Goal: Task Accomplishment & Management: Manage account settings

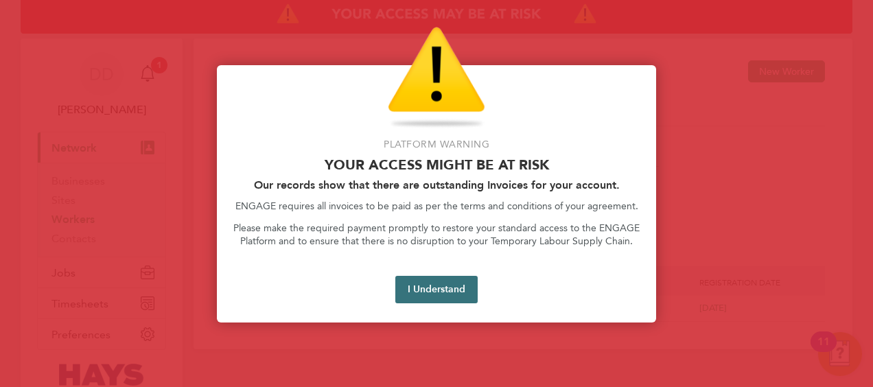
click at [421, 279] on button "I Understand" at bounding box center [436, 289] width 82 height 27
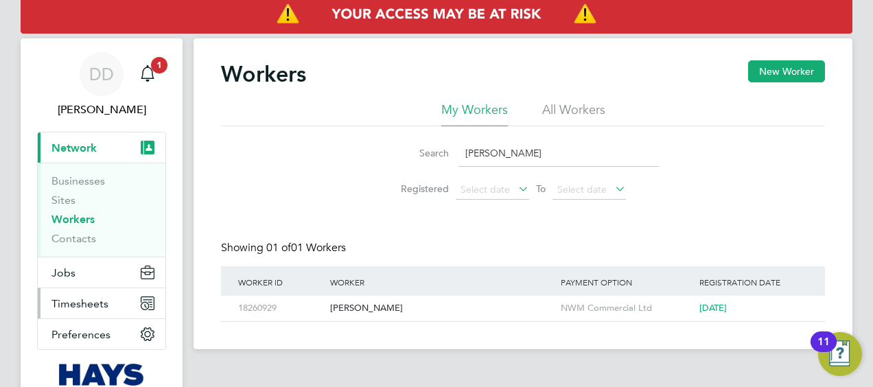
drag, startPoint x: 91, startPoint y: 303, endPoint x: 104, endPoint y: 300, distance: 14.2
click at [91, 303] on span "Timesheets" at bounding box center [79, 303] width 57 height 13
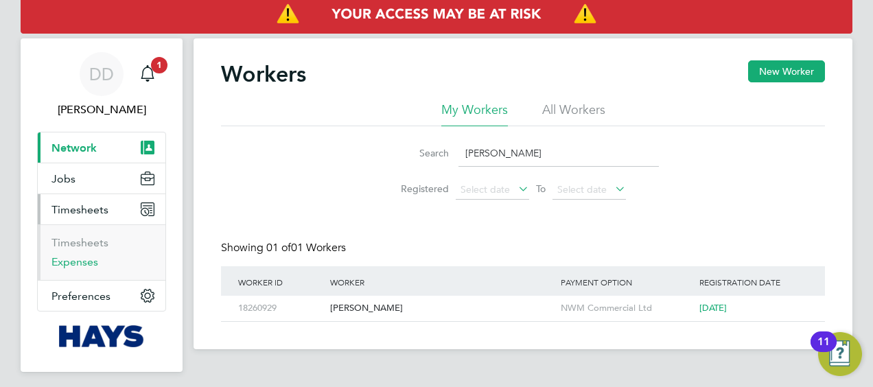
click at [88, 255] on link "Expenses" at bounding box center [74, 261] width 47 height 13
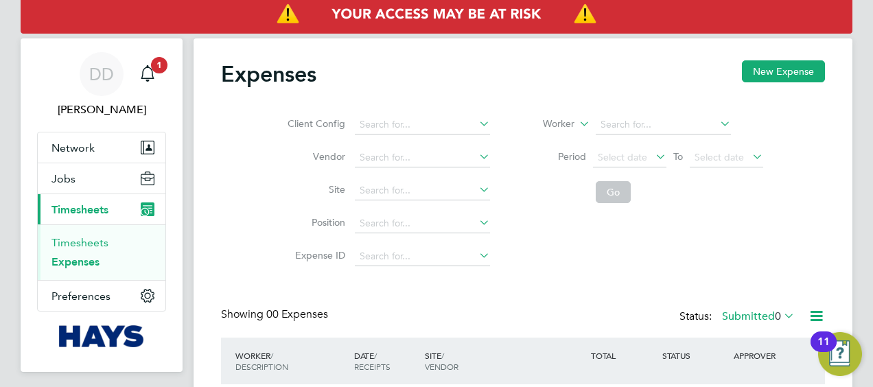
click at [95, 235] on ul "Timesheets Expenses" at bounding box center [102, 253] width 128 height 56
click at [95, 234] on ul "Timesheets Expenses" at bounding box center [102, 253] width 128 height 56
click at [95, 240] on link "Timesheets" at bounding box center [79, 242] width 57 height 13
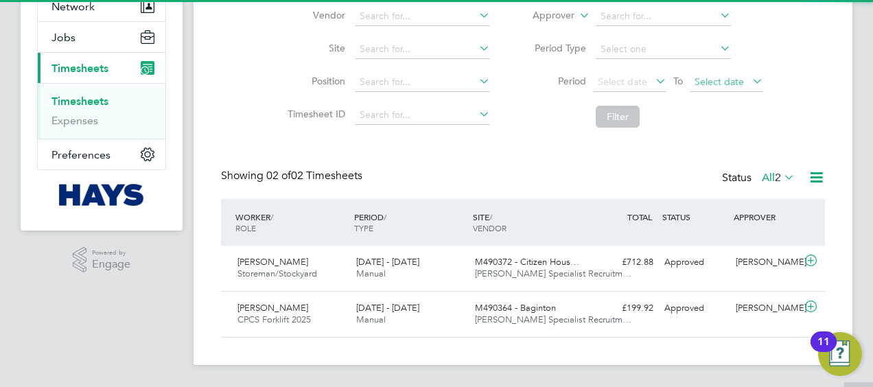
scroll to position [152, 0]
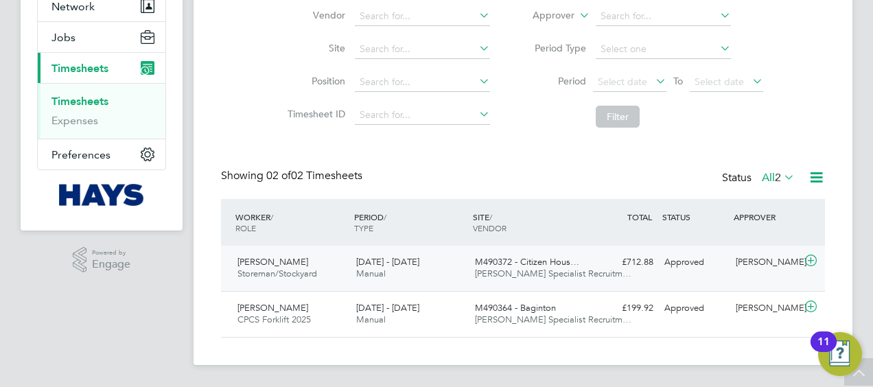
click at [541, 256] on span "M490372 - Citizen Hous…" at bounding box center [527, 262] width 104 height 12
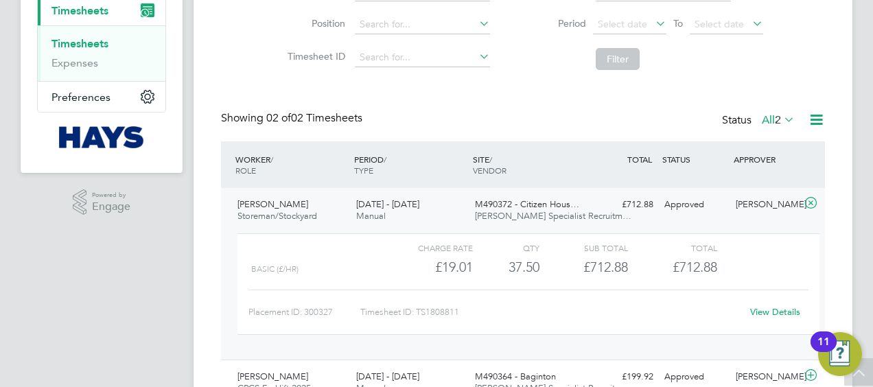
scroll to position [220, 0]
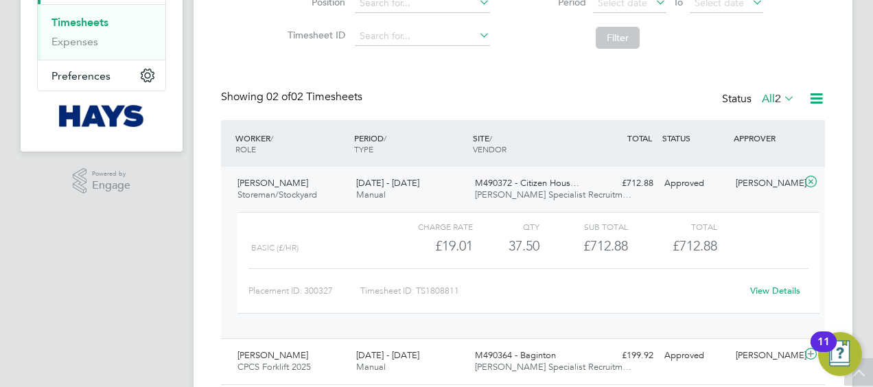
click at [722, 183] on div "Approved" at bounding box center [694, 183] width 71 height 23
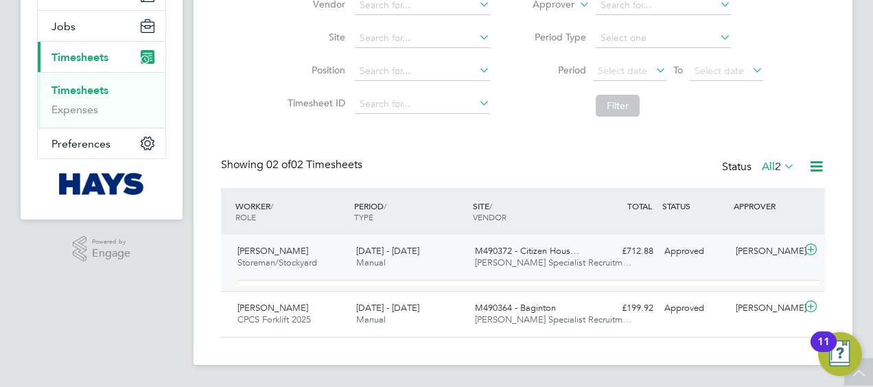
scroll to position [152, 0]
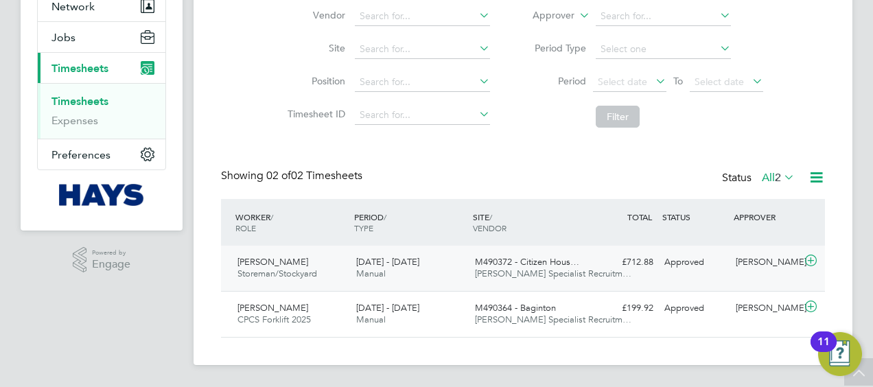
click at [266, 256] on span "[PERSON_NAME]" at bounding box center [273, 262] width 71 height 12
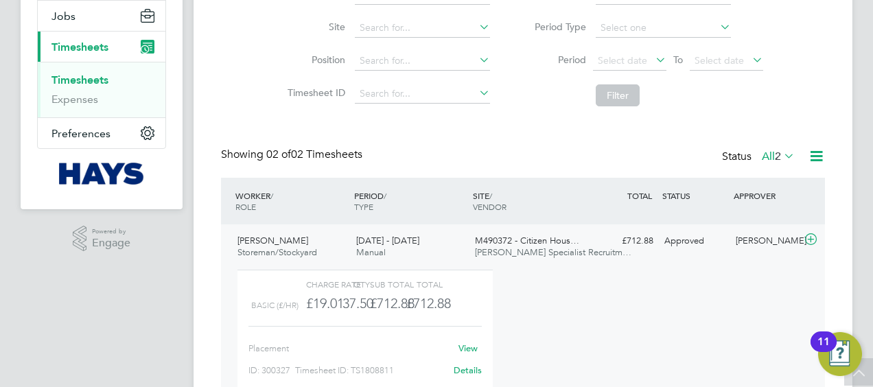
scroll to position [23, 134]
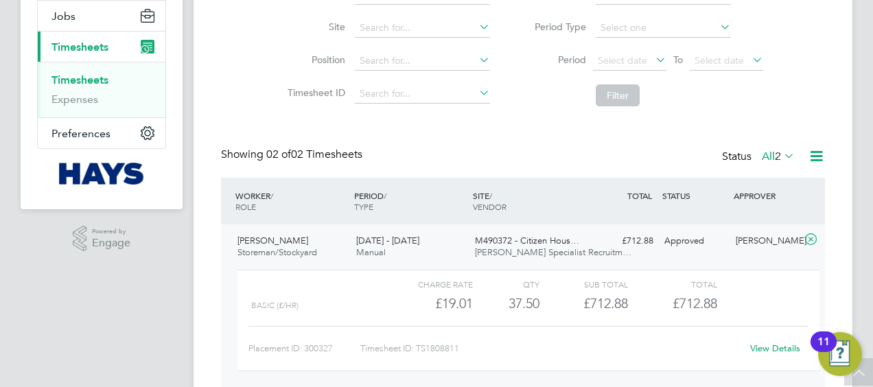
click at [268, 246] on span "Storeman/Stockyard" at bounding box center [278, 252] width 80 height 12
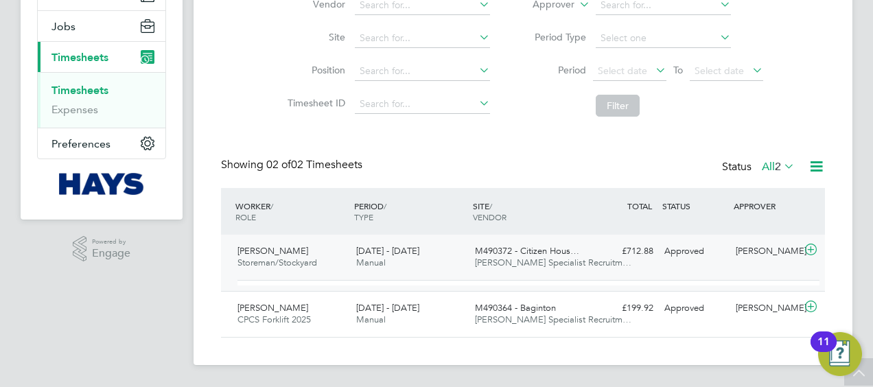
click at [268, 246] on div "[PERSON_NAME] Storeman/Stockyard [DATE] - [DATE]" at bounding box center [291, 257] width 119 height 34
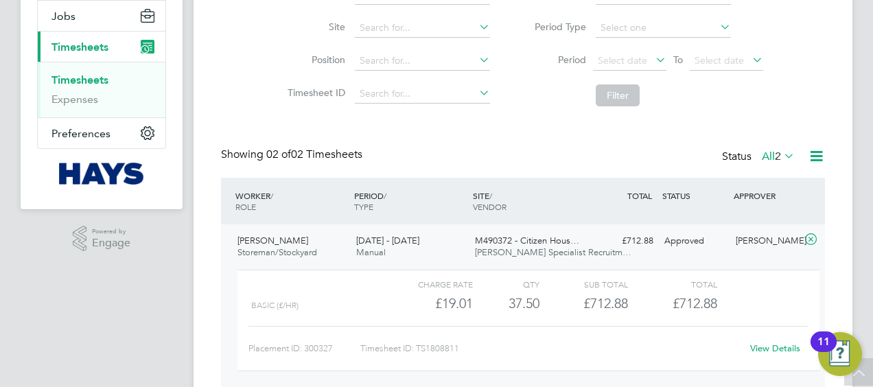
click at [268, 246] on div "[PERSON_NAME] Storeman/Stockyard [DATE] - [DATE]" at bounding box center [291, 247] width 119 height 34
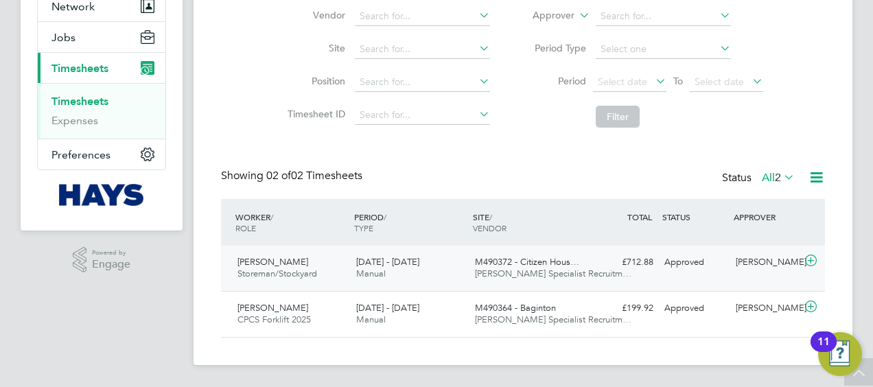
click at [268, 256] on span "[PERSON_NAME]" at bounding box center [273, 262] width 71 height 12
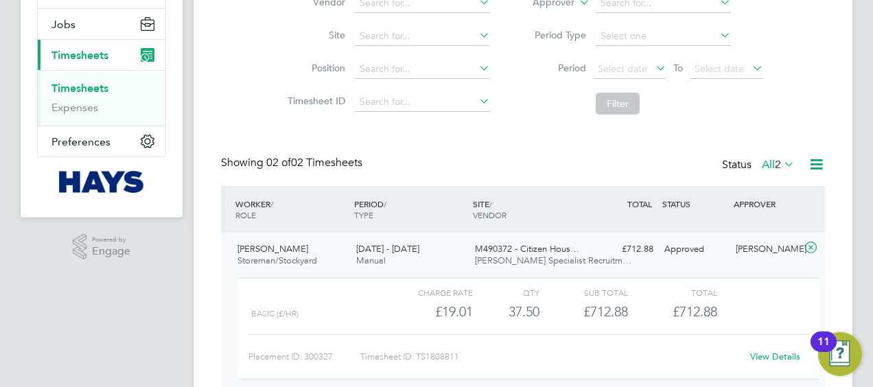
scroll to position [278, 0]
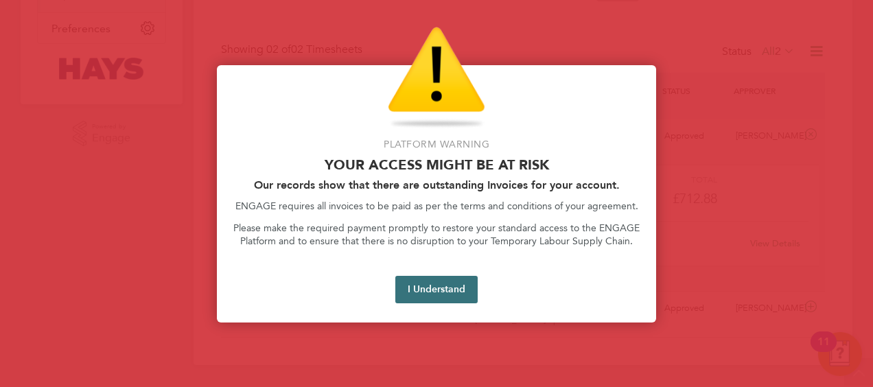
click at [452, 294] on button "I Understand" at bounding box center [436, 289] width 82 height 27
